Goal: Find specific page/section: Find specific page/section

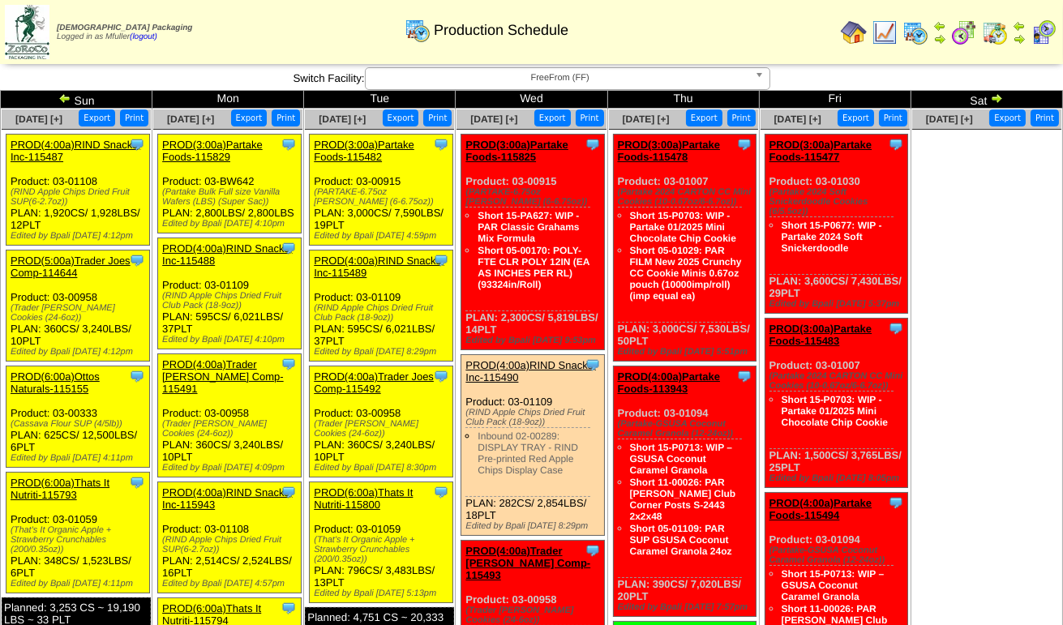
click at [970, 29] on img at bounding box center [964, 32] width 26 height 26
